Goal: Check status: Check status

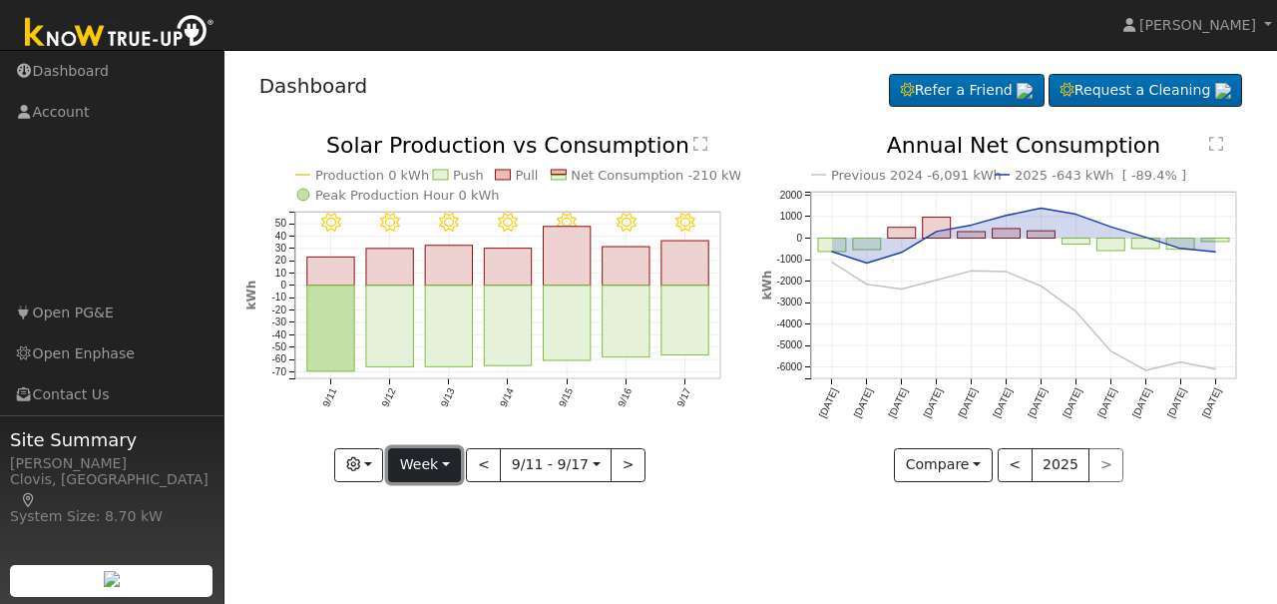
click at [455, 468] on button "Week" at bounding box center [424, 465] width 73 height 34
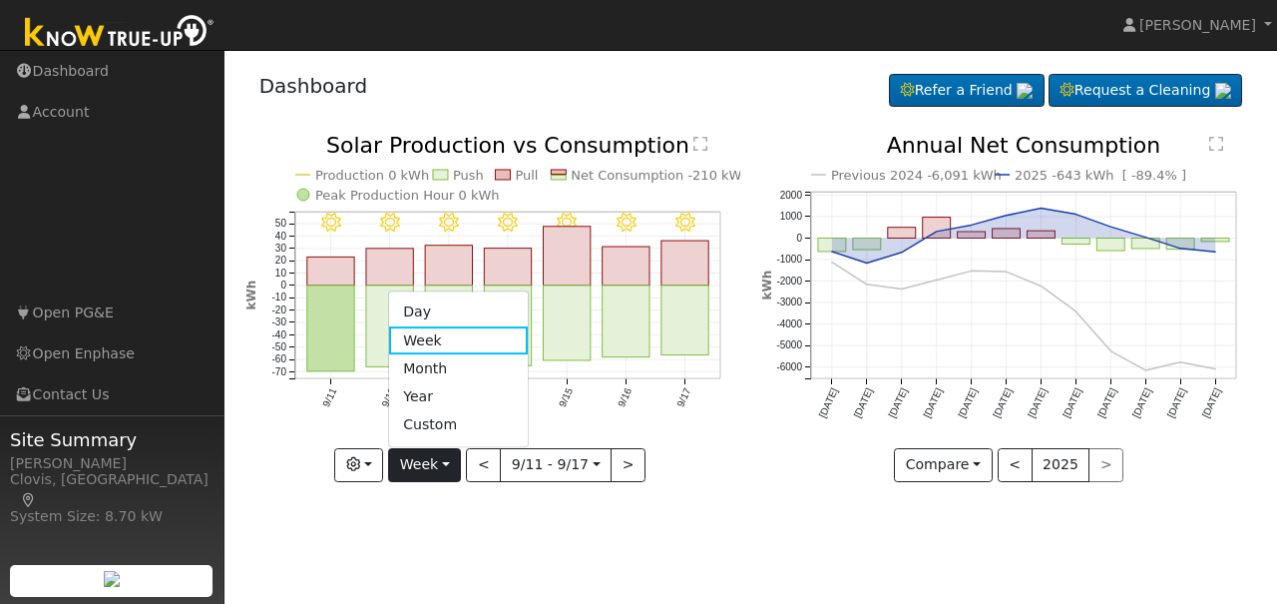
click at [435, 359] on link "Month" at bounding box center [458, 368] width 139 height 28
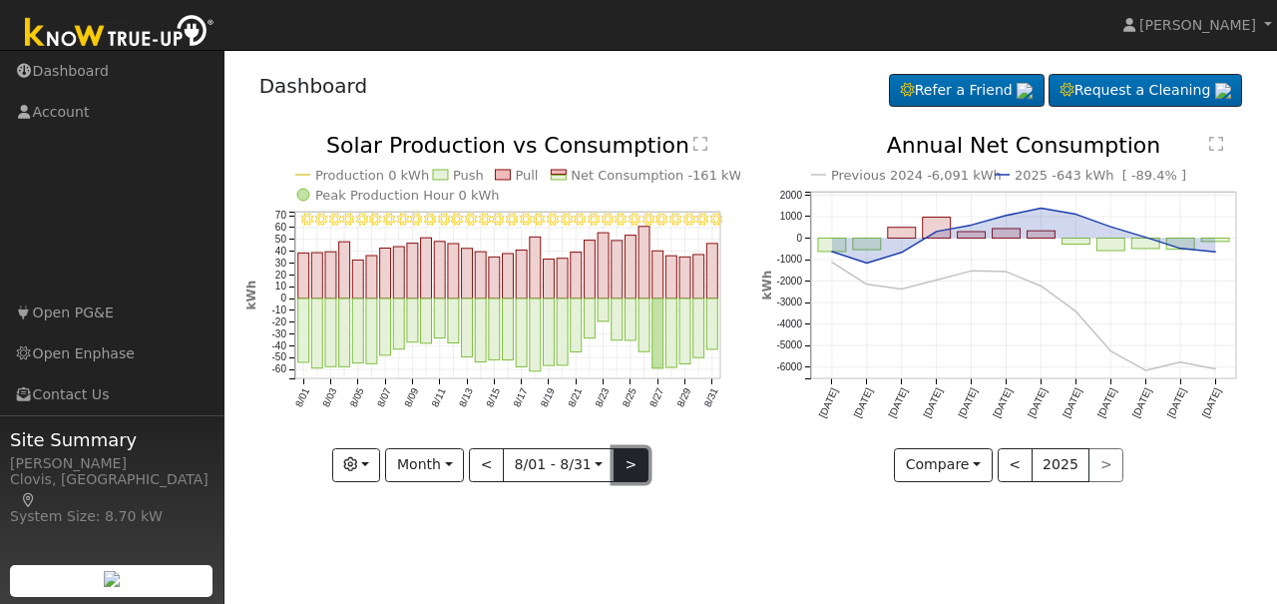
click at [621, 471] on button ">" at bounding box center [631, 465] width 35 height 34
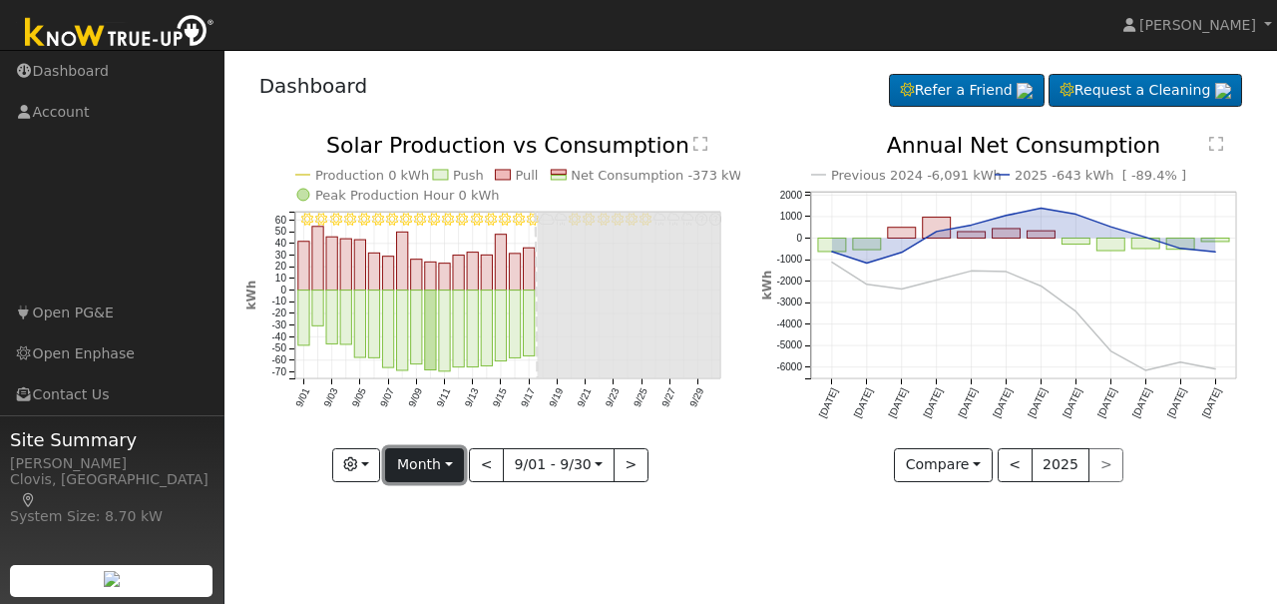
click at [453, 470] on button "Month" at bounding box center [424, 465] width 79 height 34
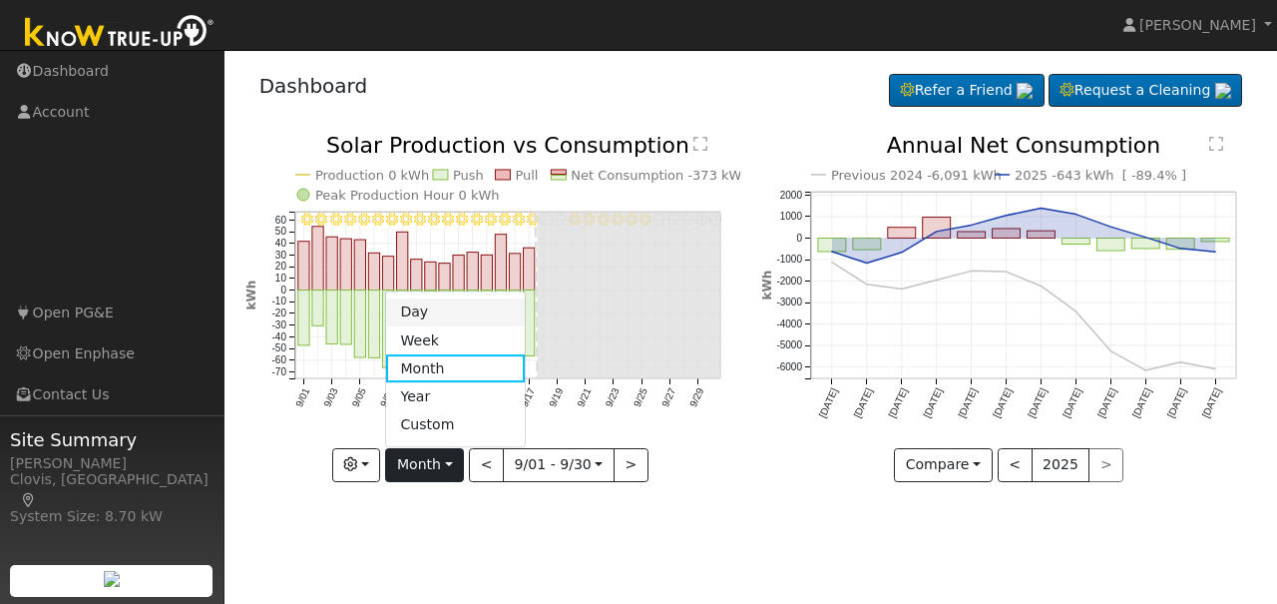
click at [438, 312] on link "Day" at bounding box center [455, 312] width 139 height 28
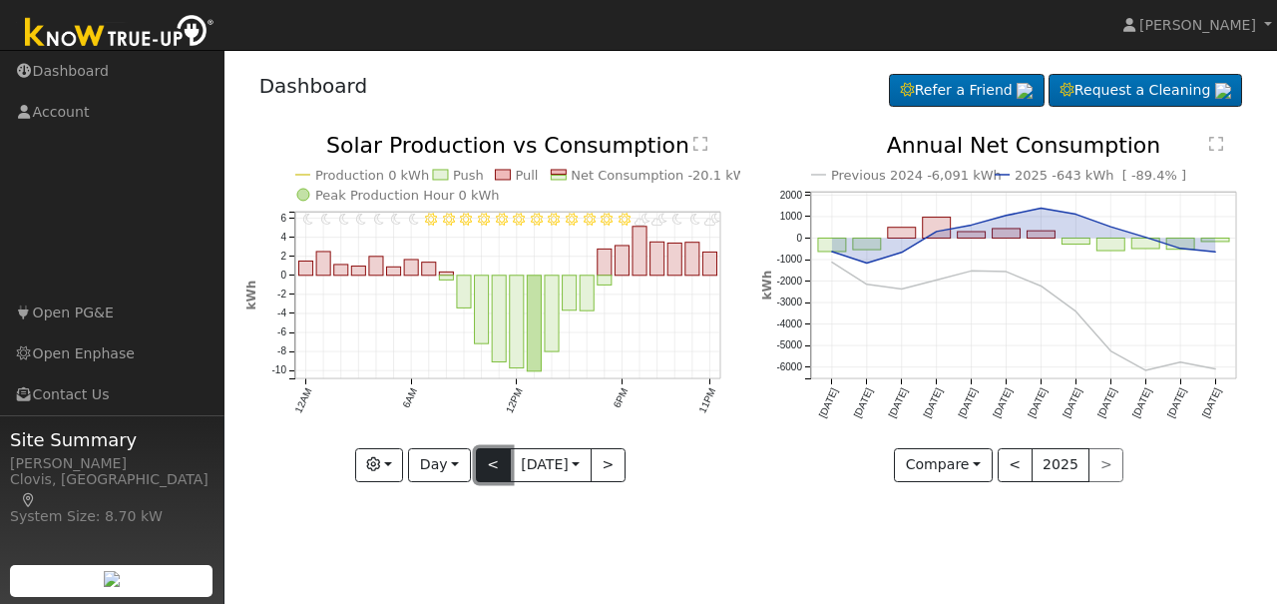
click at [484, 472] on button "<" at bounding box center [493, 465] width 35 height 34
click at [484, 471] on button "<" at bounding box center [493, 465] width 35 height 34
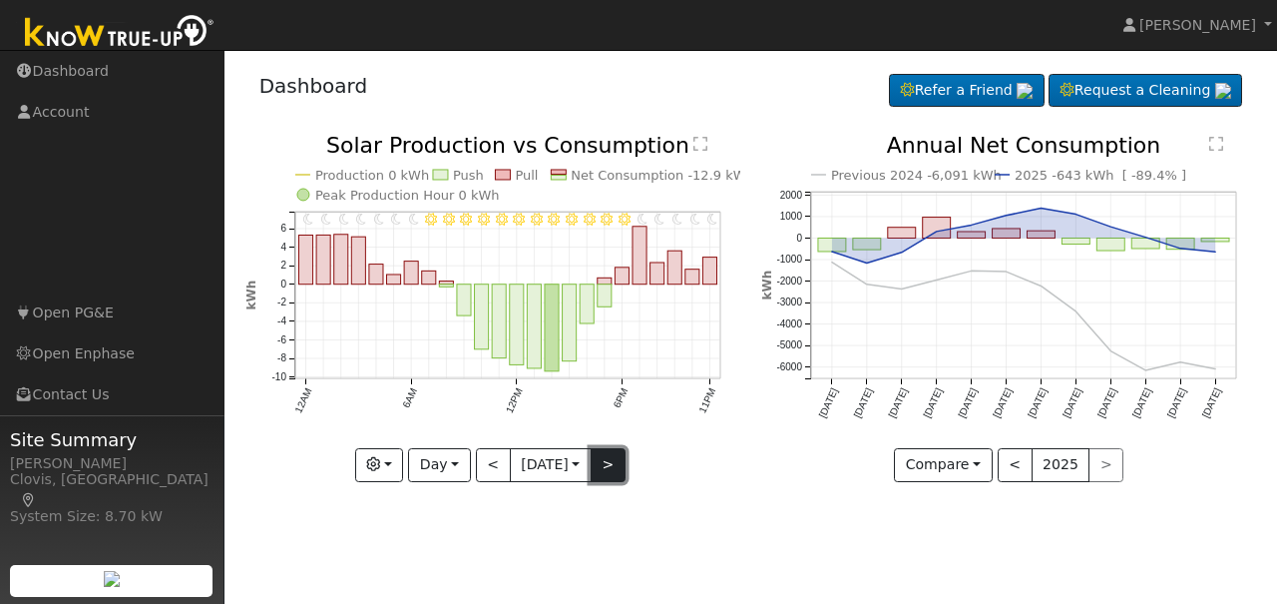
click at [622, 463] on button ">" at bounding box center [608, 465] width 35 height 34
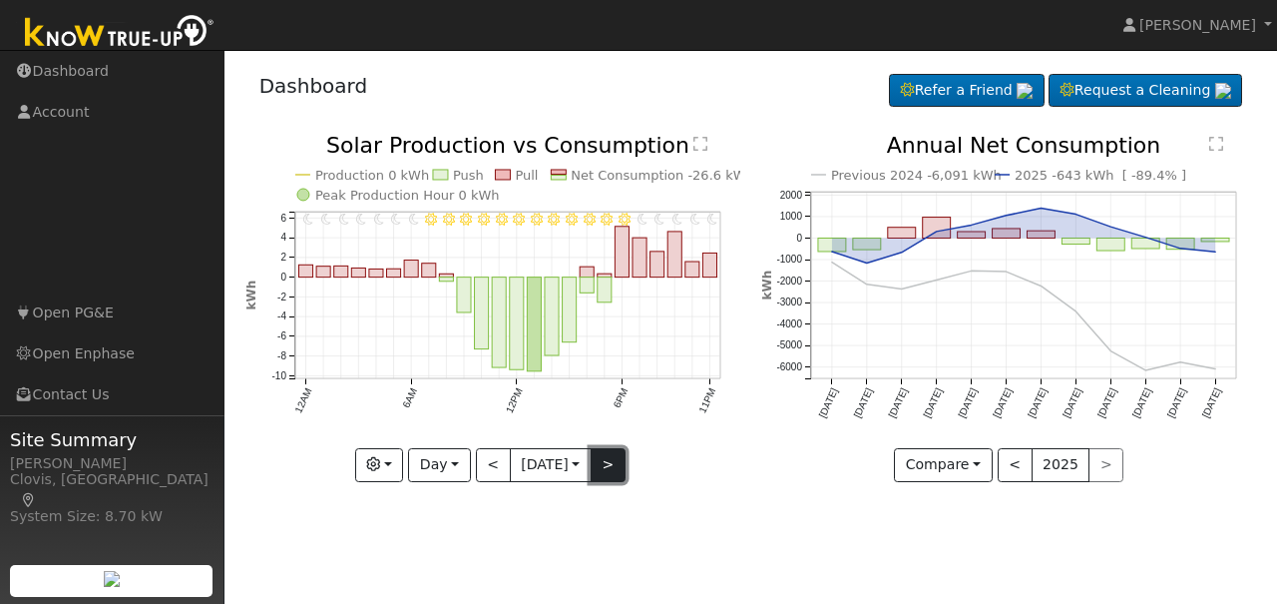
click at [622, 463] on button ">" at bounding box center [608, 465] width 35 height 34
type input "[DATE]"
